Goal: Information Seeking & Learning: Learn about a topic

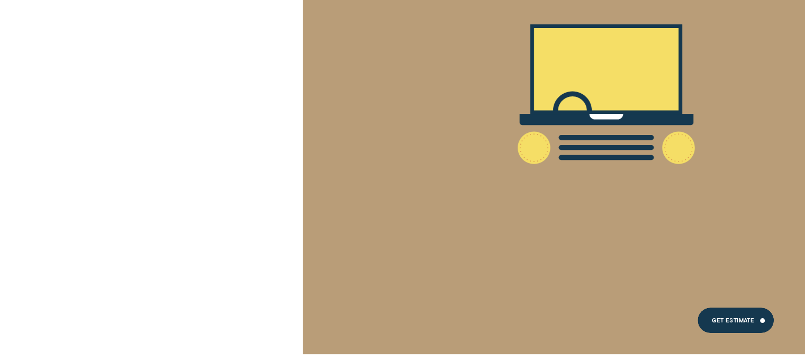
scroll to position [129, 0]
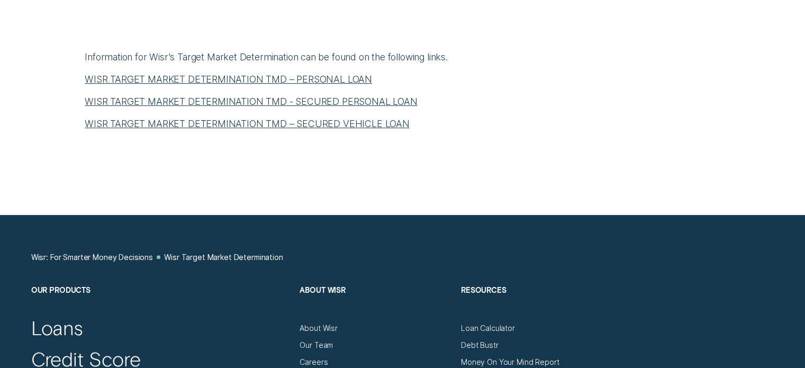
scroll to position [529, 0]
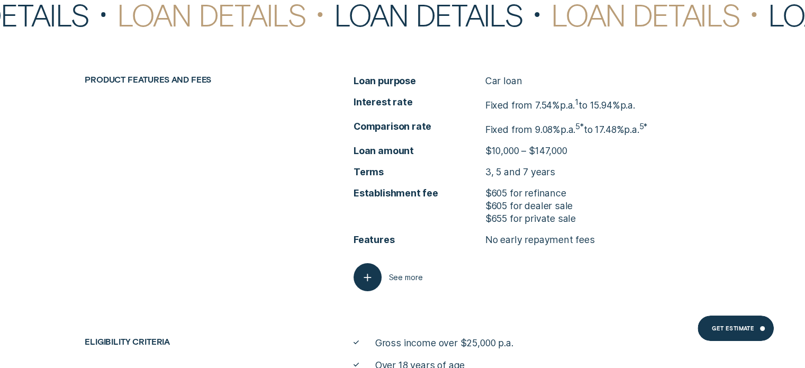
scroll to position [3858, 0]
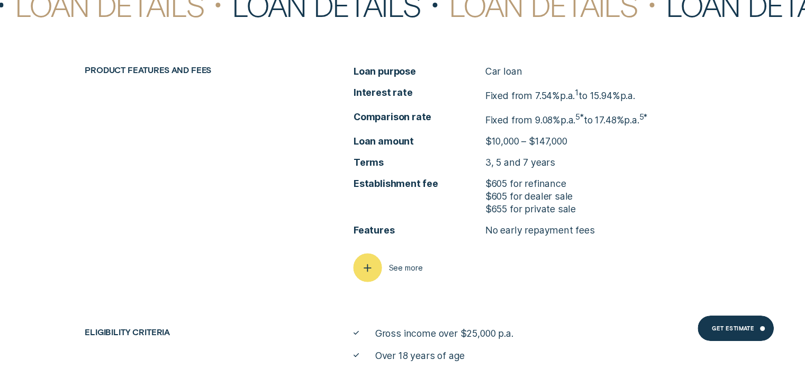
click at [378, 267] on div "button" at bounding box center [367, 267] width 29 height 29
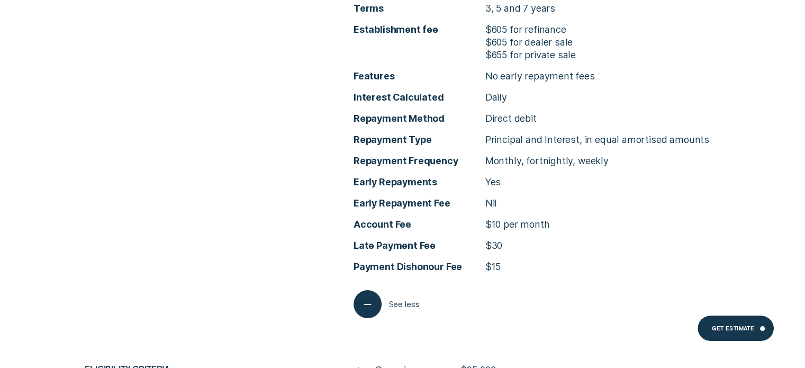
scroll to position [4017, 0]
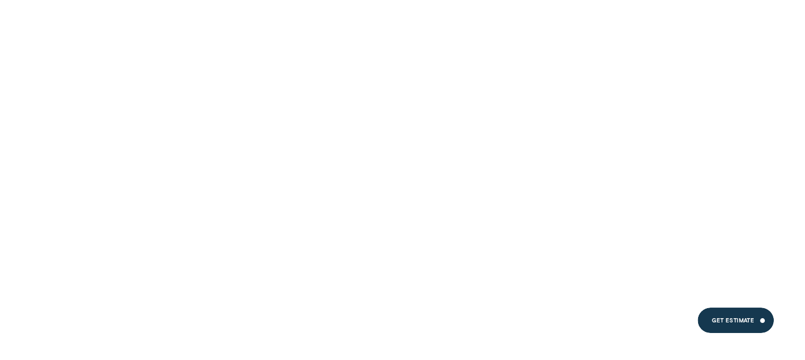
scroll to position [4127, 0]
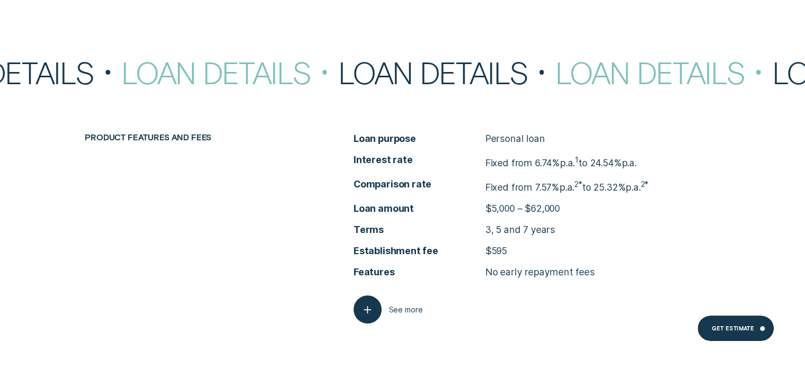
scroll to position [4072, 0]
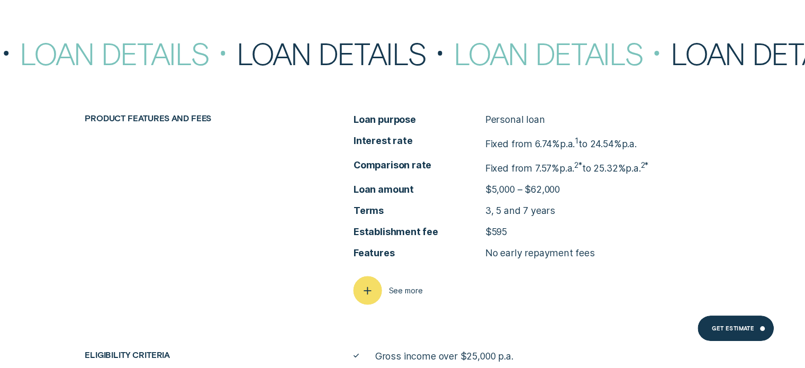
click at [364, 296] on icon "button" at bounding box center [367, 290] width 14 height 16
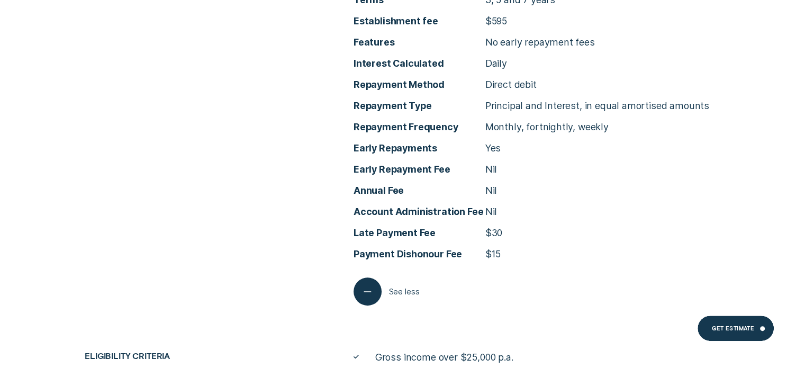
scroll to position [4284, 0]
